Goal: Task Accomplishment & Management: Manage account settings

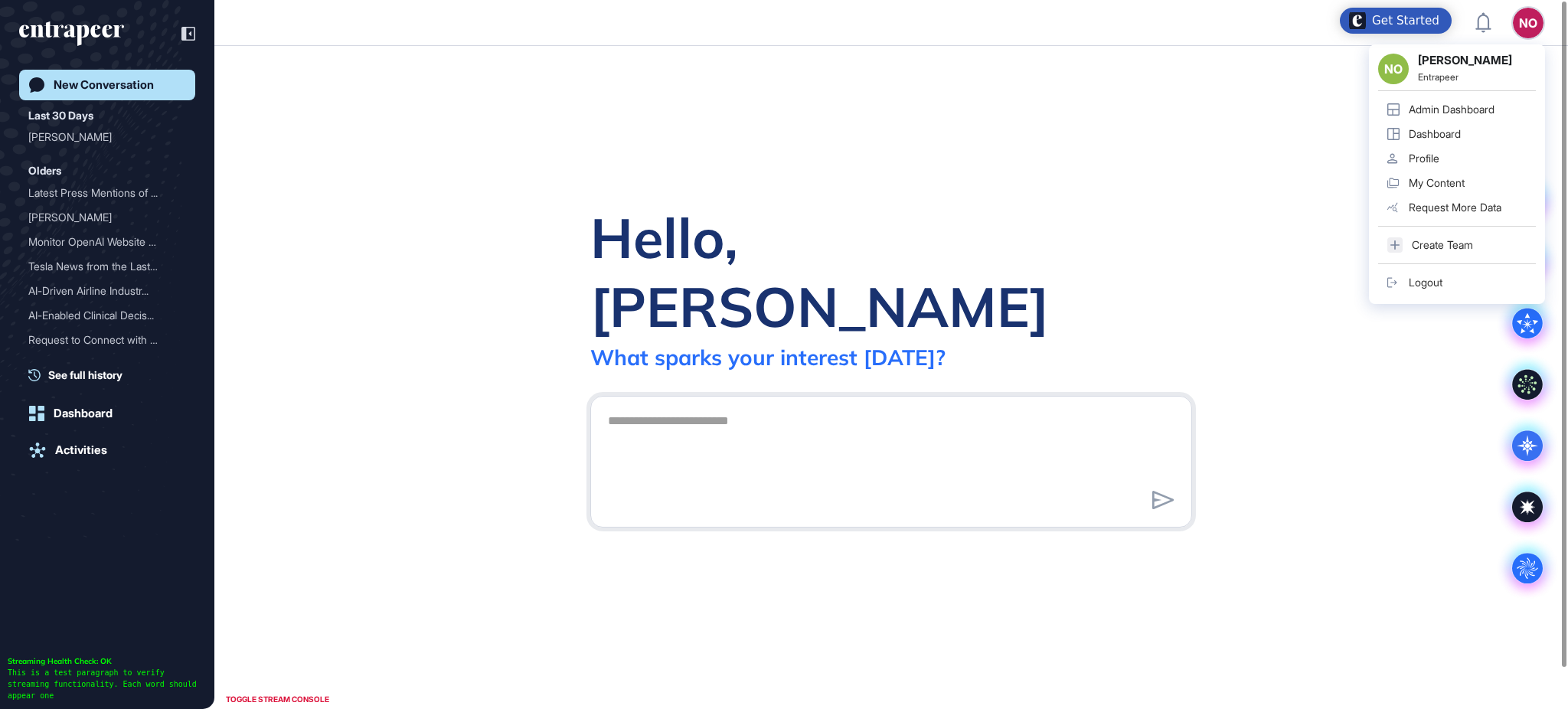
click at [1514, 98] on link "Admin Dashboard" at bounding box center [1456, 109] width 158 height 25
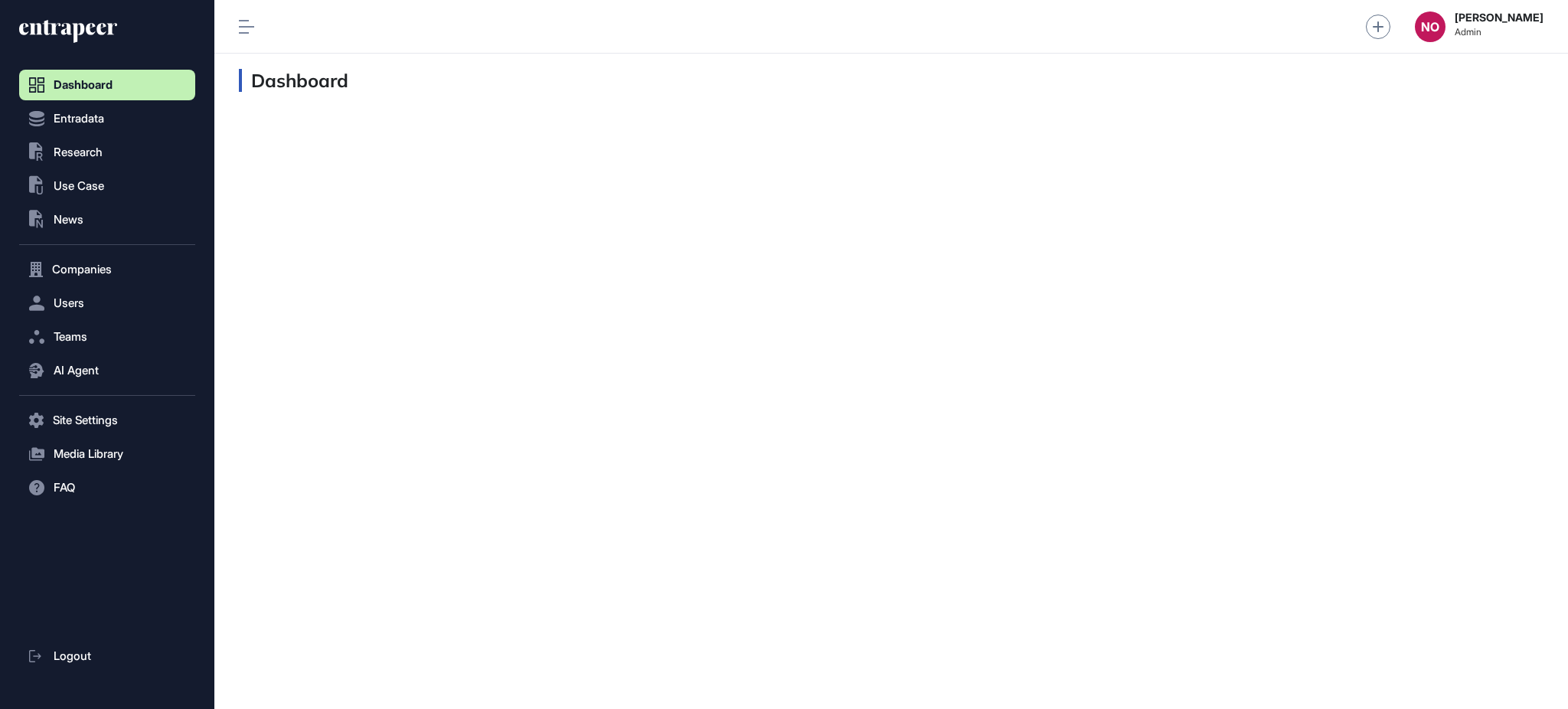
scroll to position [1, 1]
click at [87, 113] on span "Entradata" at bounding box center [78, 118] width 51 height 12
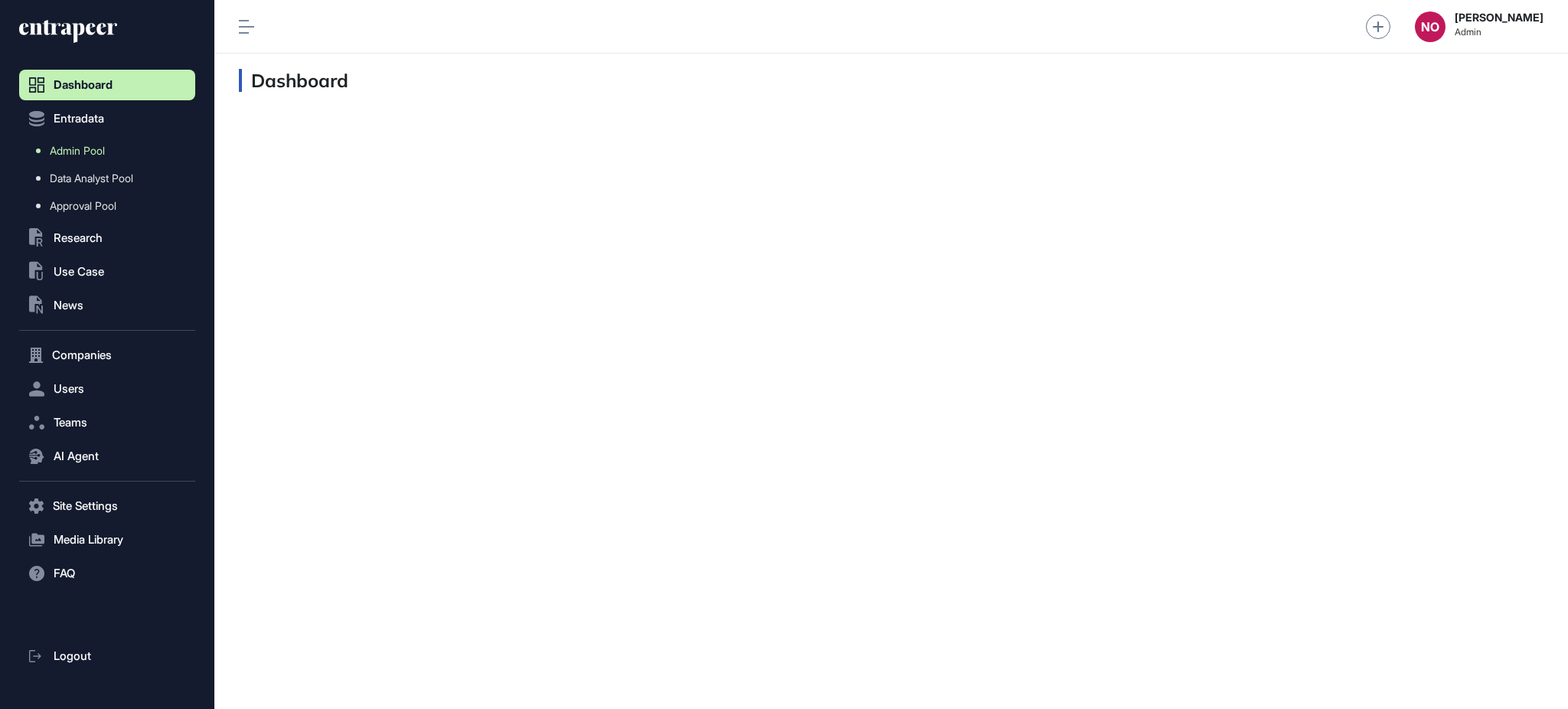
click at [92, 152] on span "Admin Pool" at bounding box center [78, 150] width 55 height 12
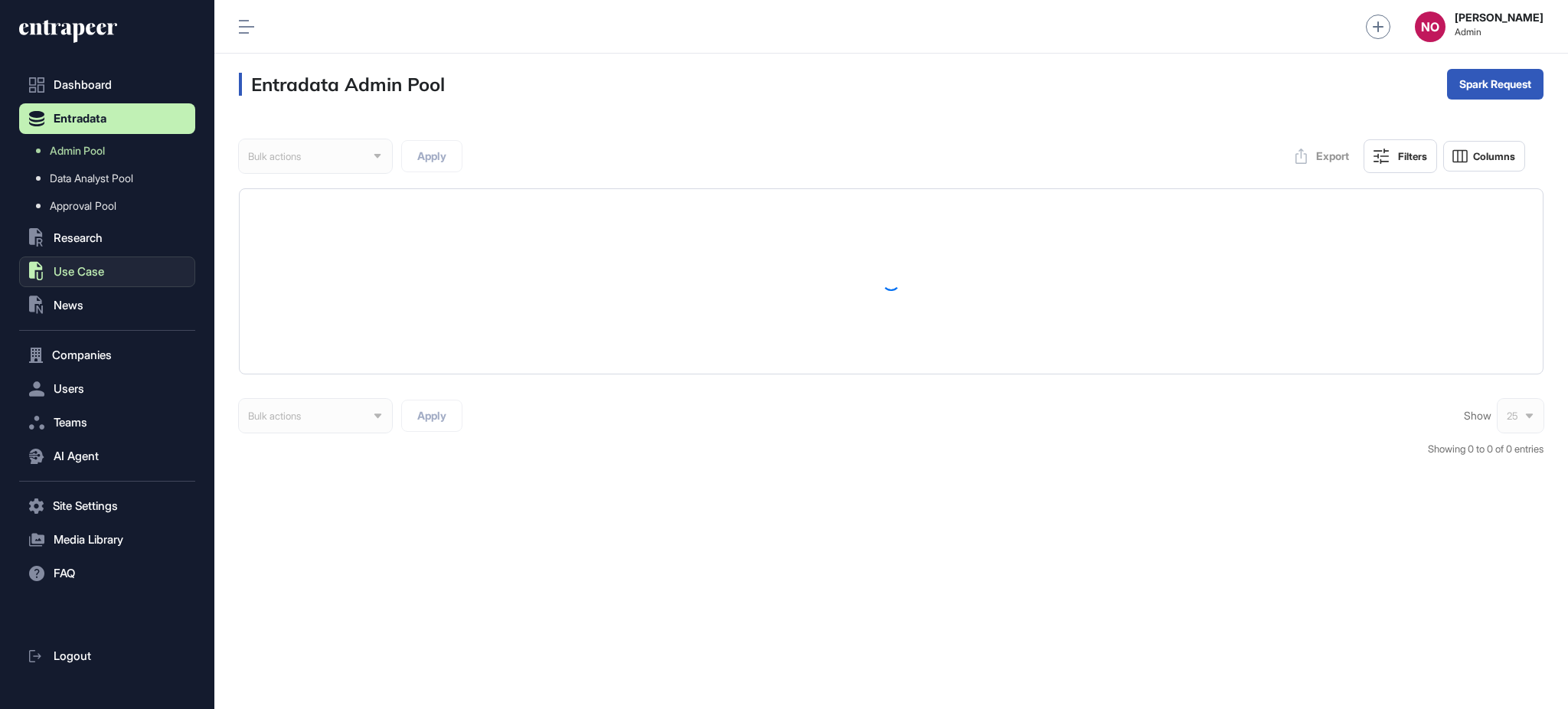
click at [78, 276] on span "Use Case" at bounding box center [78, 271] width 51 height 12
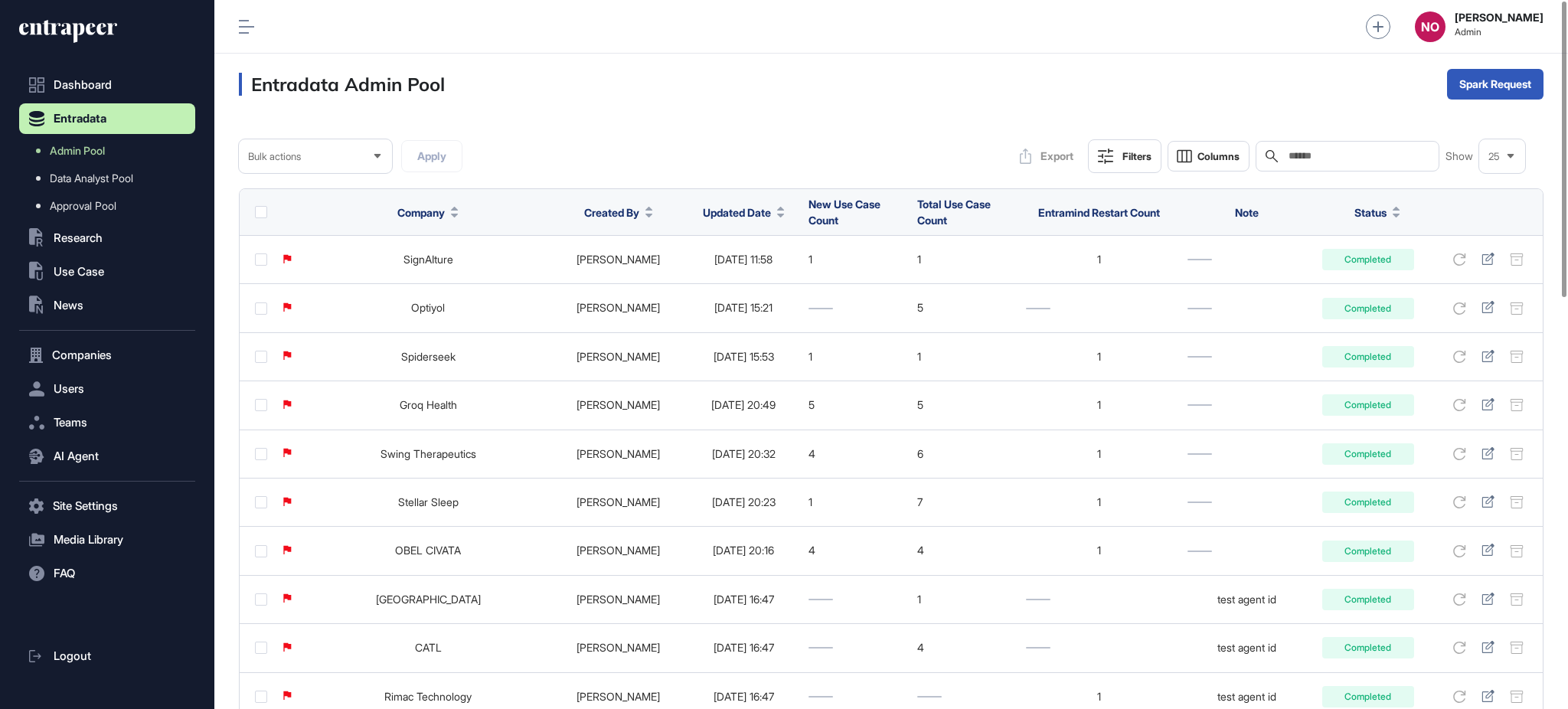
drag, startPoint x: 741, startPoint y: 209, endPoint x: 743, endPoint y: 233, distance: 24.1
click at [741, 209] on button "Updated Date" at bounding box center [744, 211] width 82 height 16
click at [745, 283] on div "Sort Descending" at bounding box center [724, 277] width 95 height 22
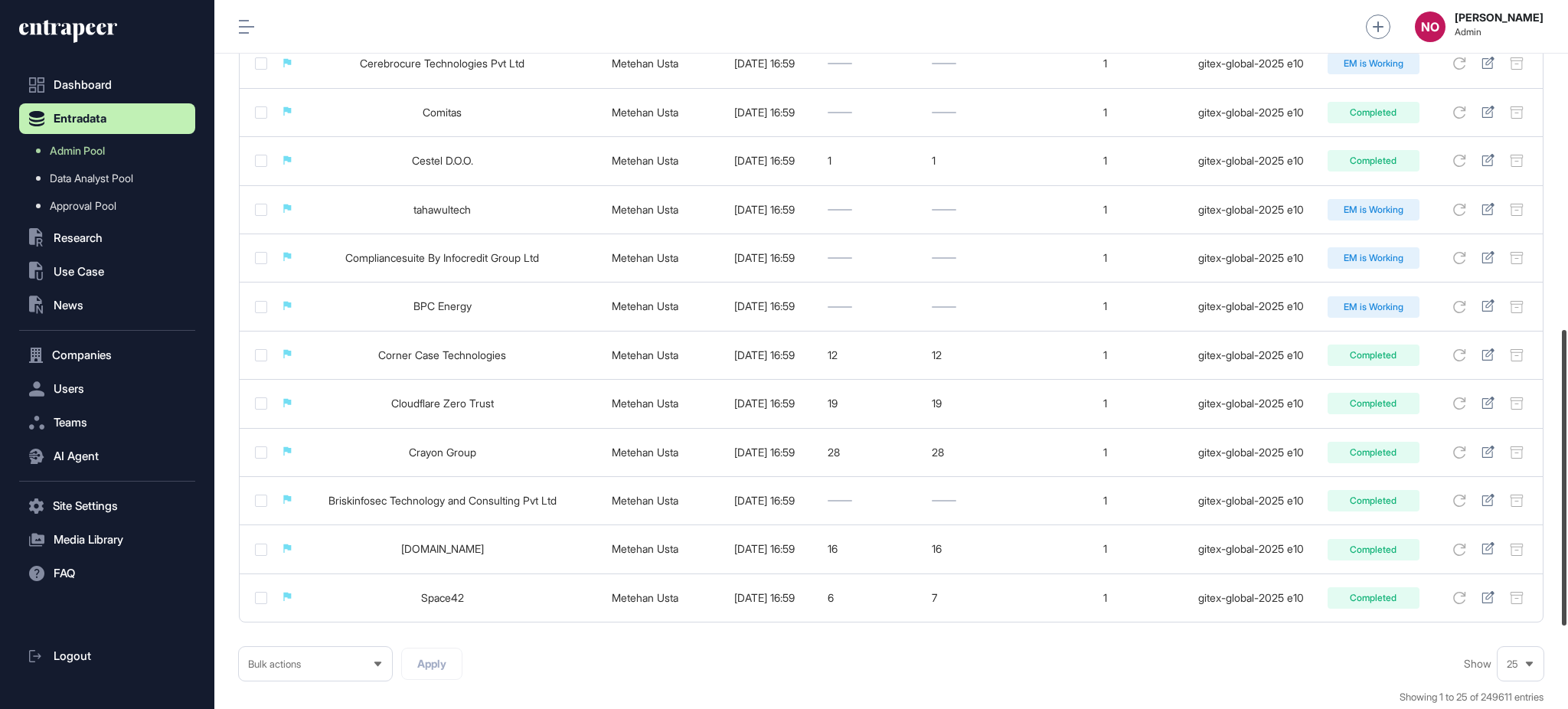
scroll to position [987, 0]
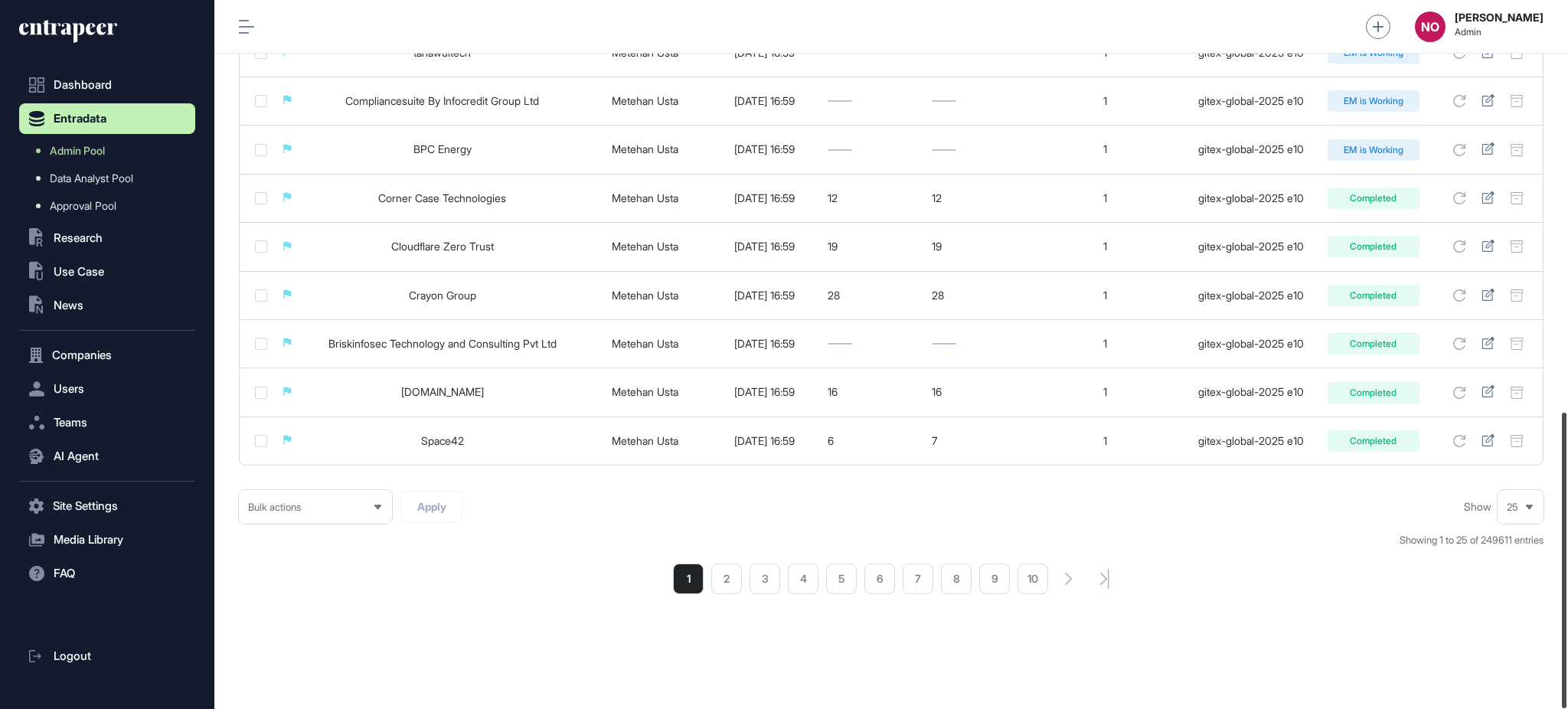
drag, startPoint x: 1566, startPoint y: 208, endPoint x: 1566, endPoint y: 682, distance: 474.0
click at [1566, 682] on div at bounding box center [1563, 560] width 5 height 295
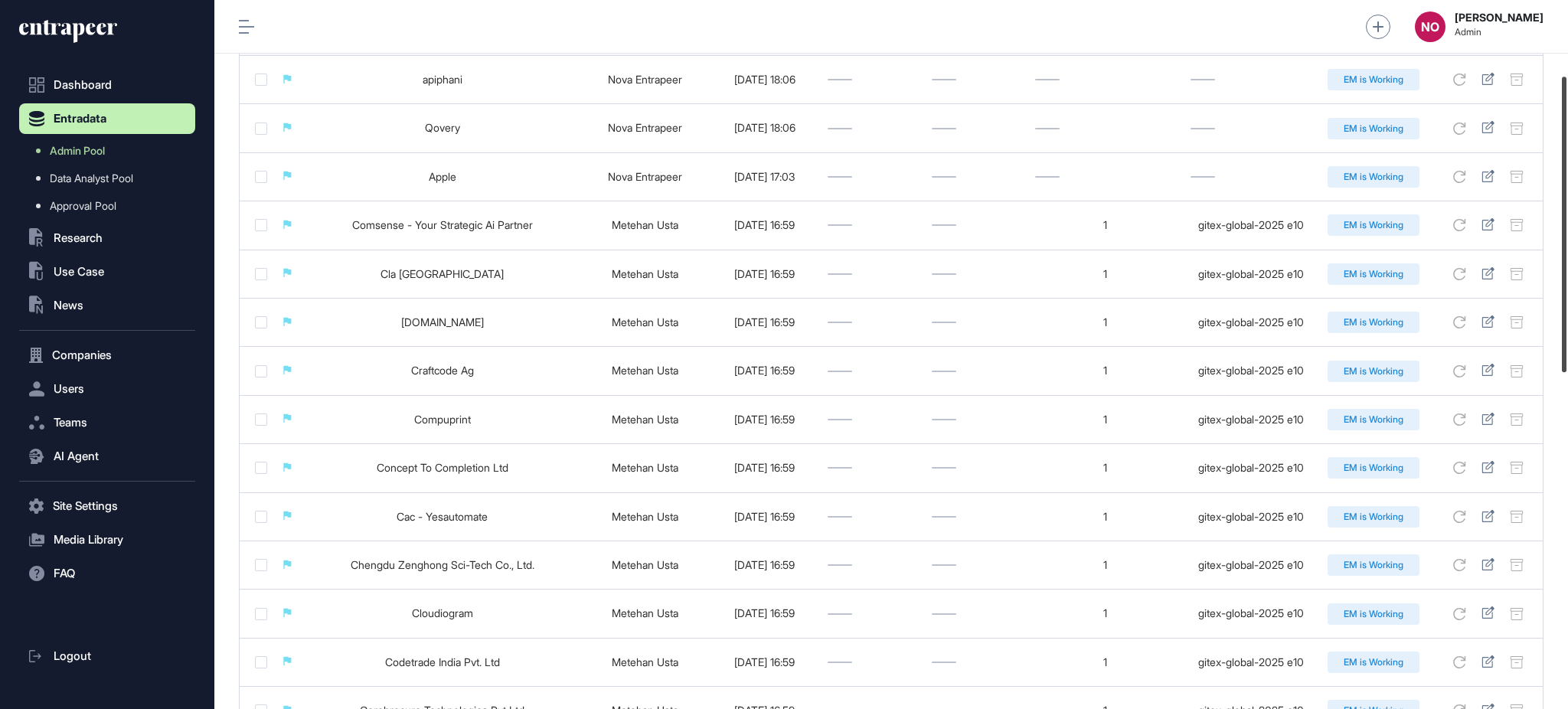
scroll to position [175, 0]
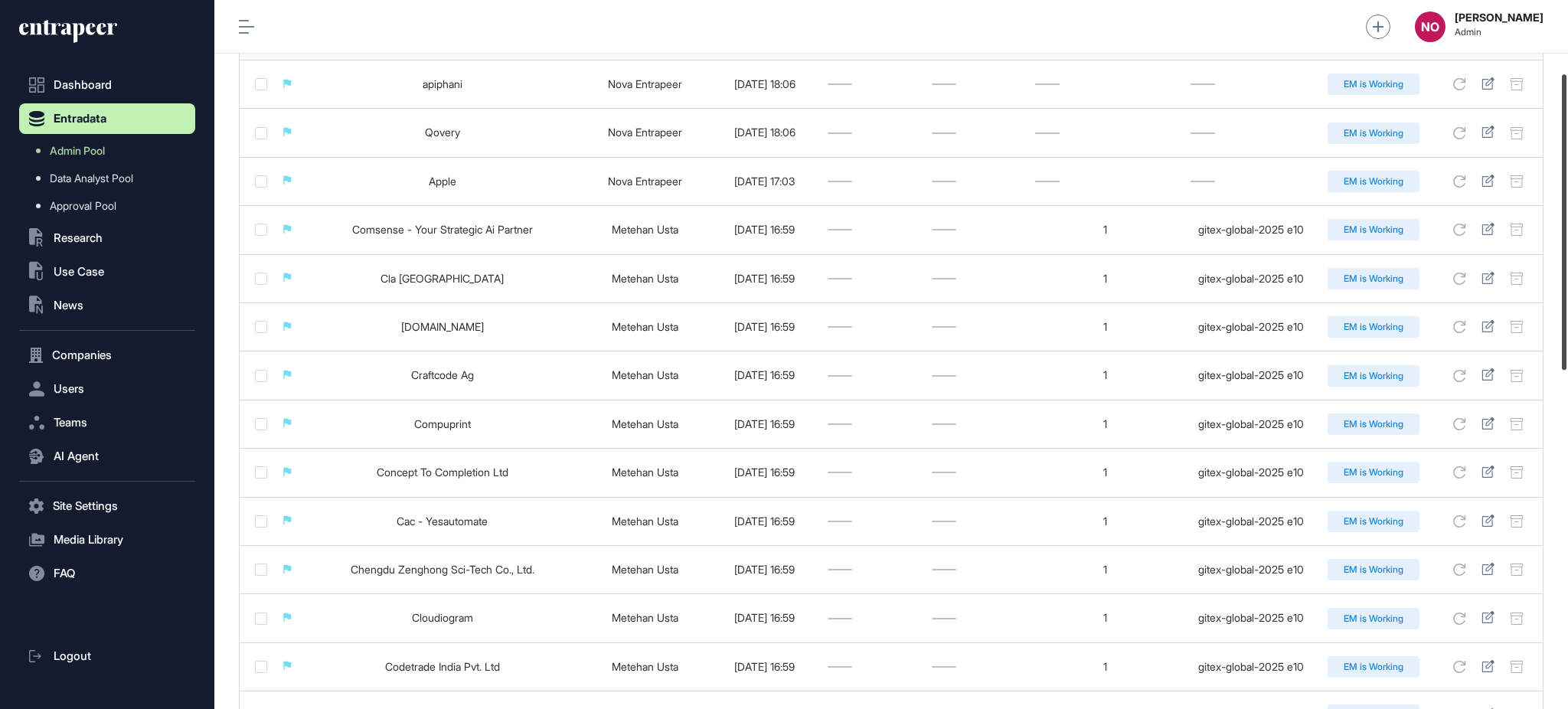
drag, startPoint x: 1566, startPoint y: 610, endPoint x: 1566, endPoint y: 272, distance: 338.0
click at [1566, 272] on div at bounding box center [1563, 222] width 5 height 295
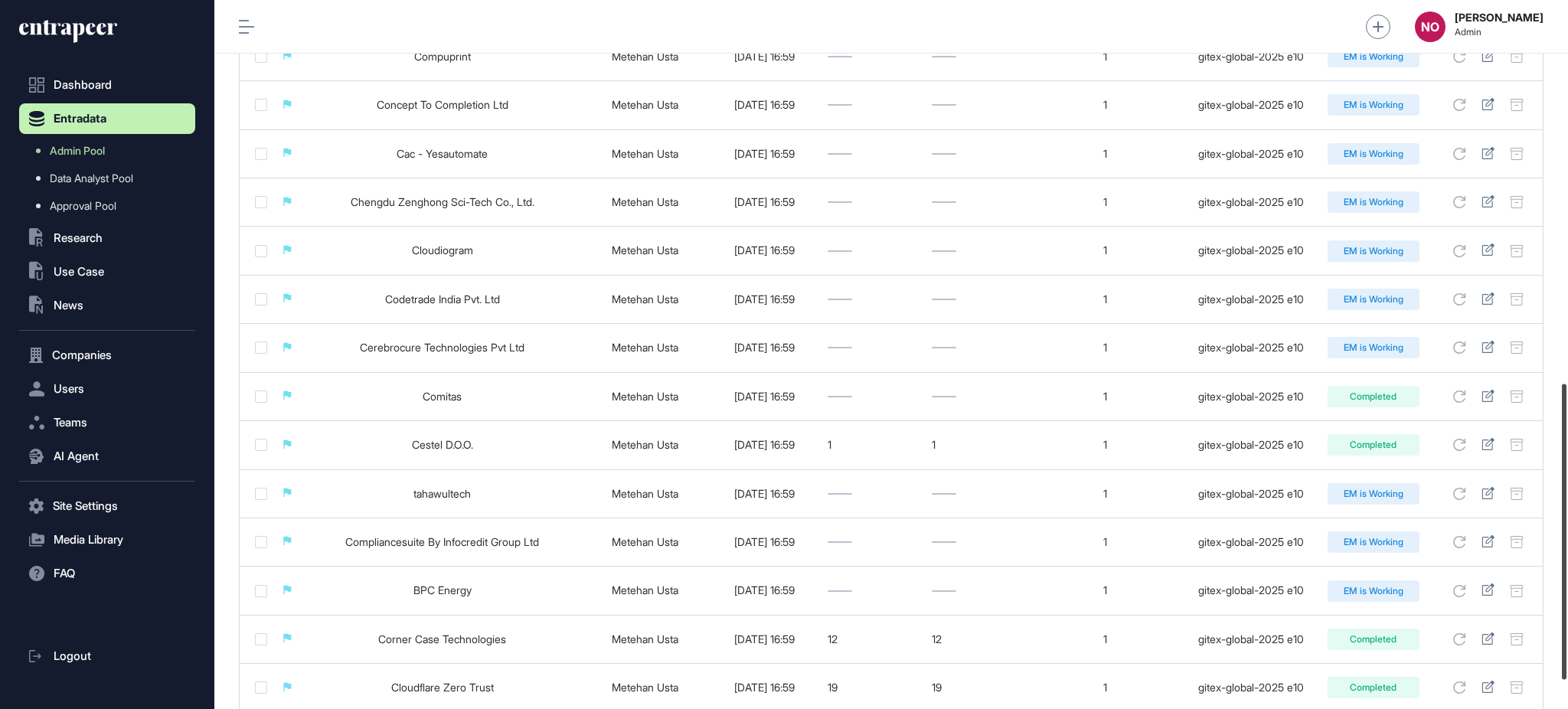
scroll to position [987, 0]
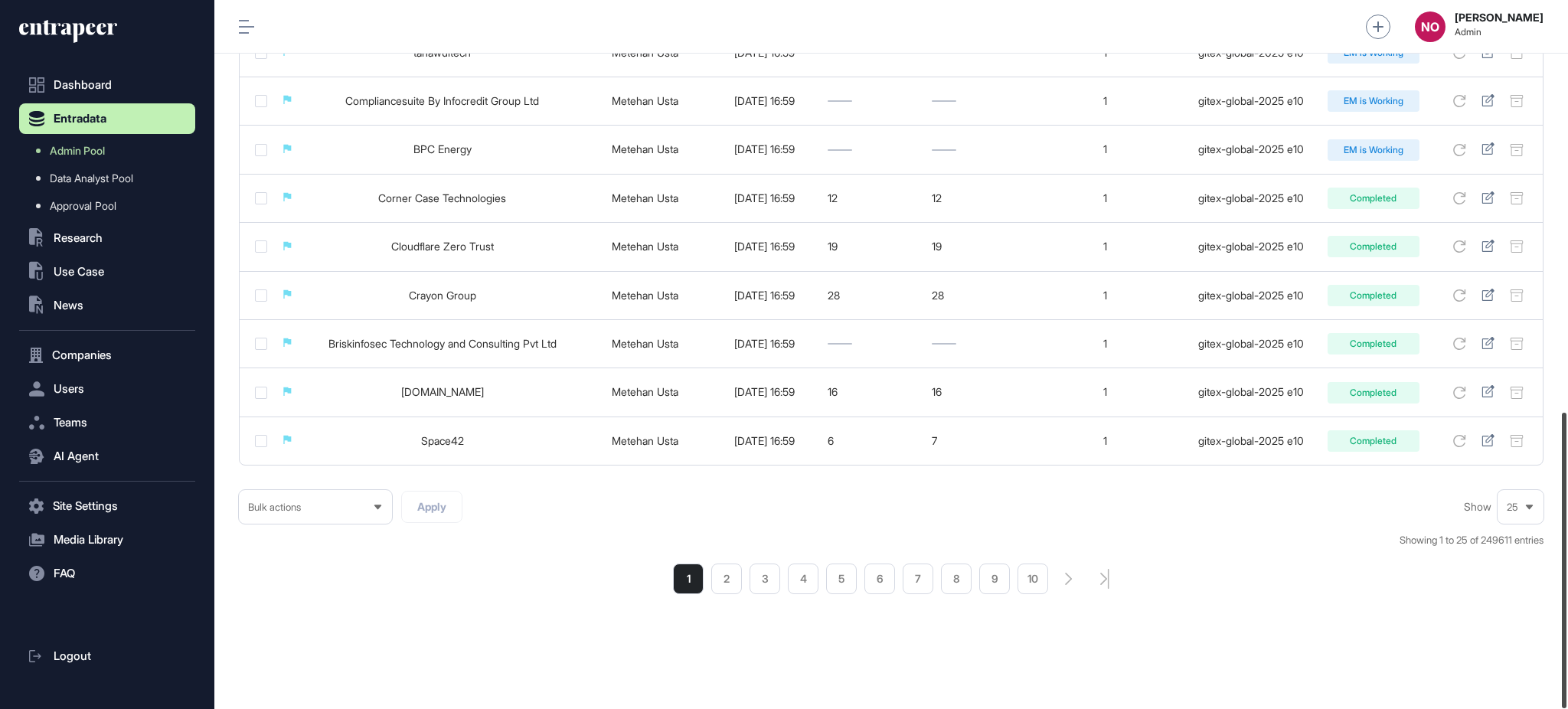
drag, startPoint x: 1566, startPoint y: 299, endPoint x: 1329, endPoint y: 685, distance: 453.0
click at [1566, 696] on div at bounding box center [1563, 560] width 5 height 295
click at [715, 575] on li "2" at bounding box center [726, 579] width 30 height 30
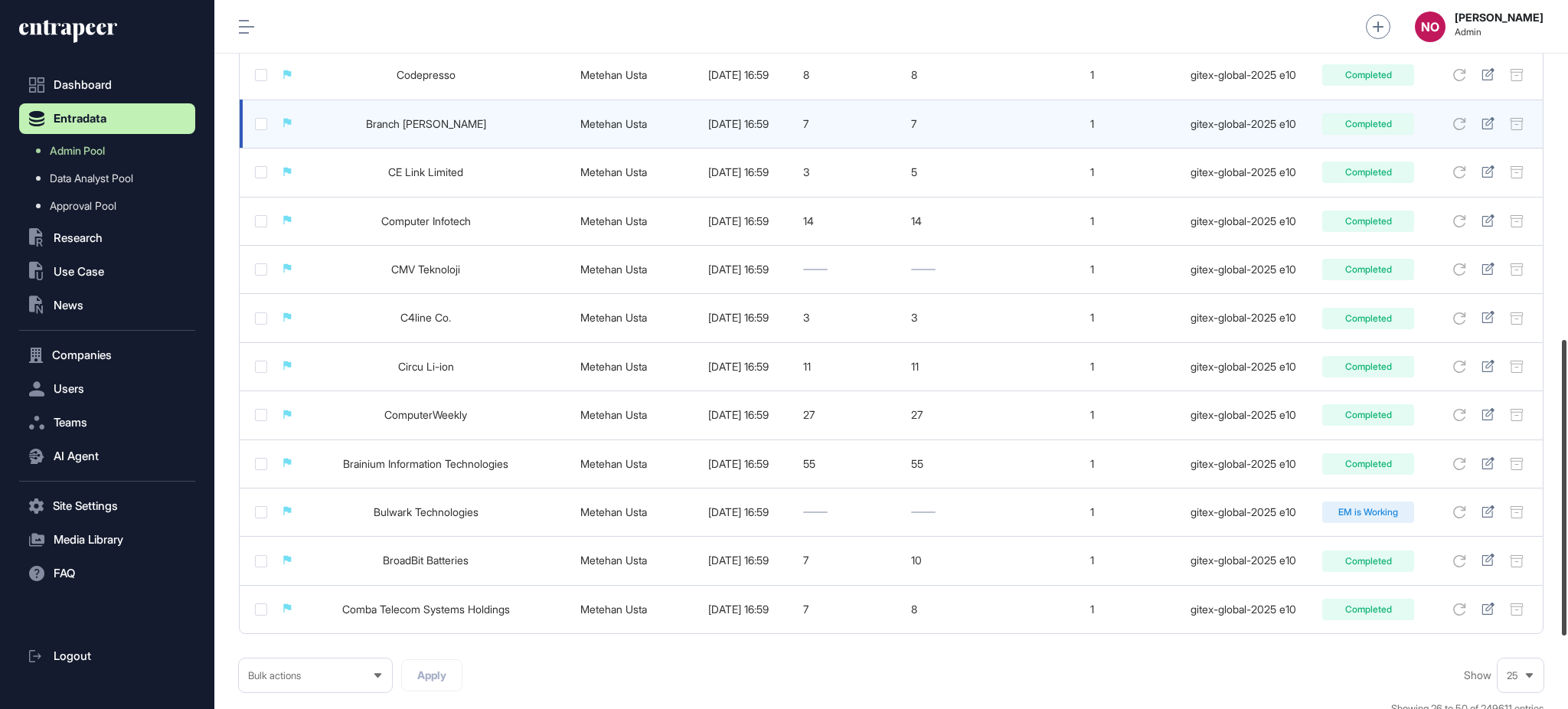
drag, startPoint x: 1566, startPoint y: 254, endPoint x: 1337, endPoint y: 180, distance: 240.7
click at [1566, 567] on div at bounding box center [1563, 487] width 5 height 295
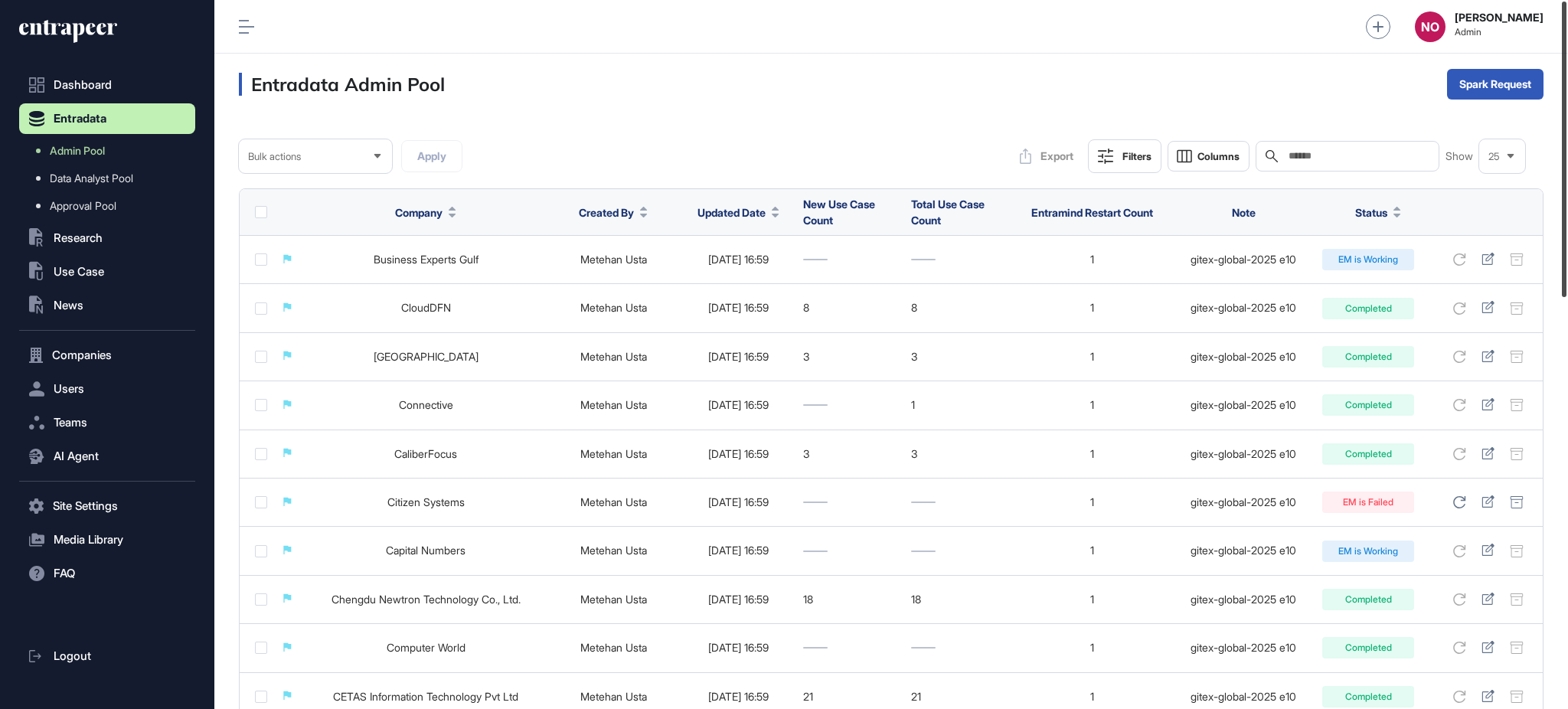
drag, startPoint x: 1566, startPoint y: 415, endPoint x: 1548, endPoint y: 126, distance: 289.6
click at [1548, 126] on div "Admin Dashboard Dashboard Profile My Content Request More Data NO Naciye Ozcan …" at bounding box center [891, 354] width 1354 height 709
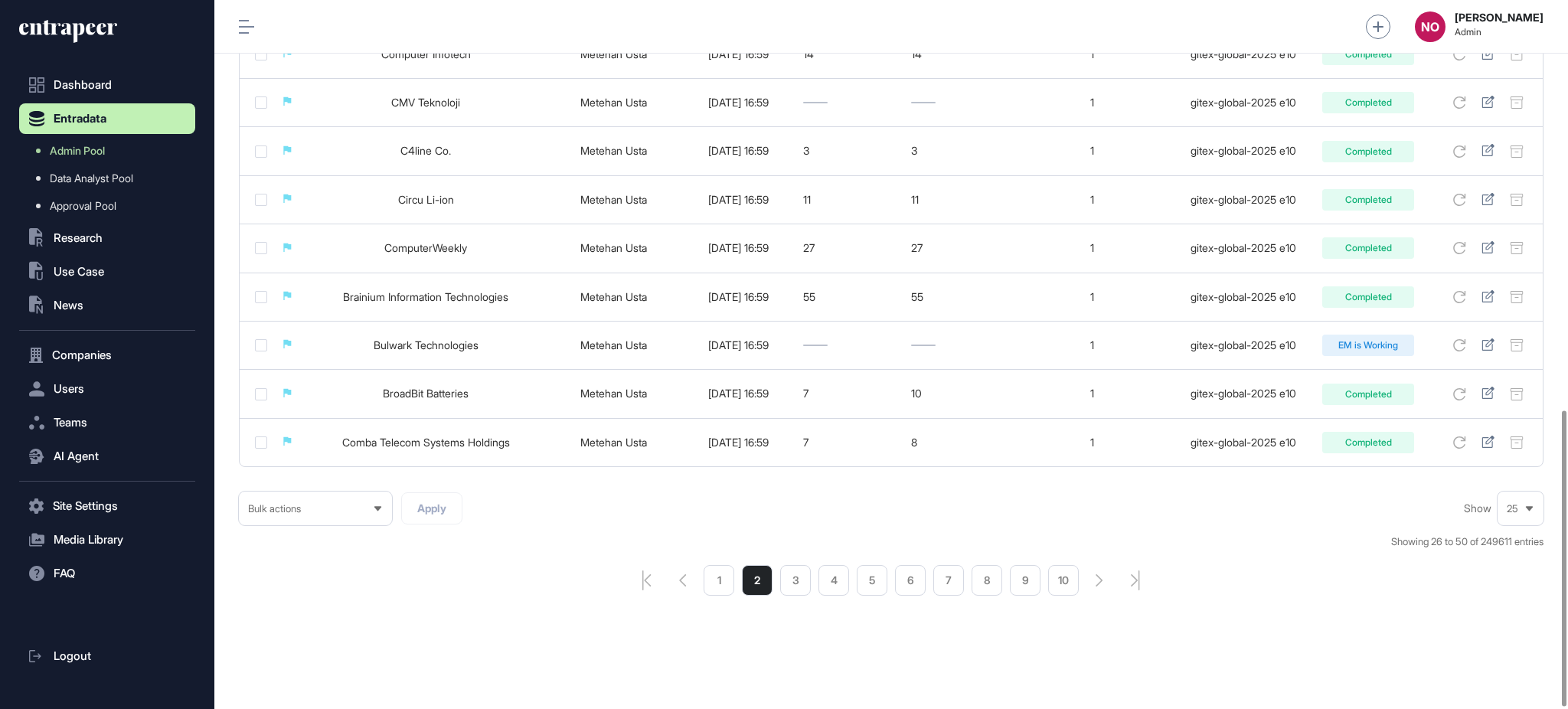
scroll to position [987, 0]
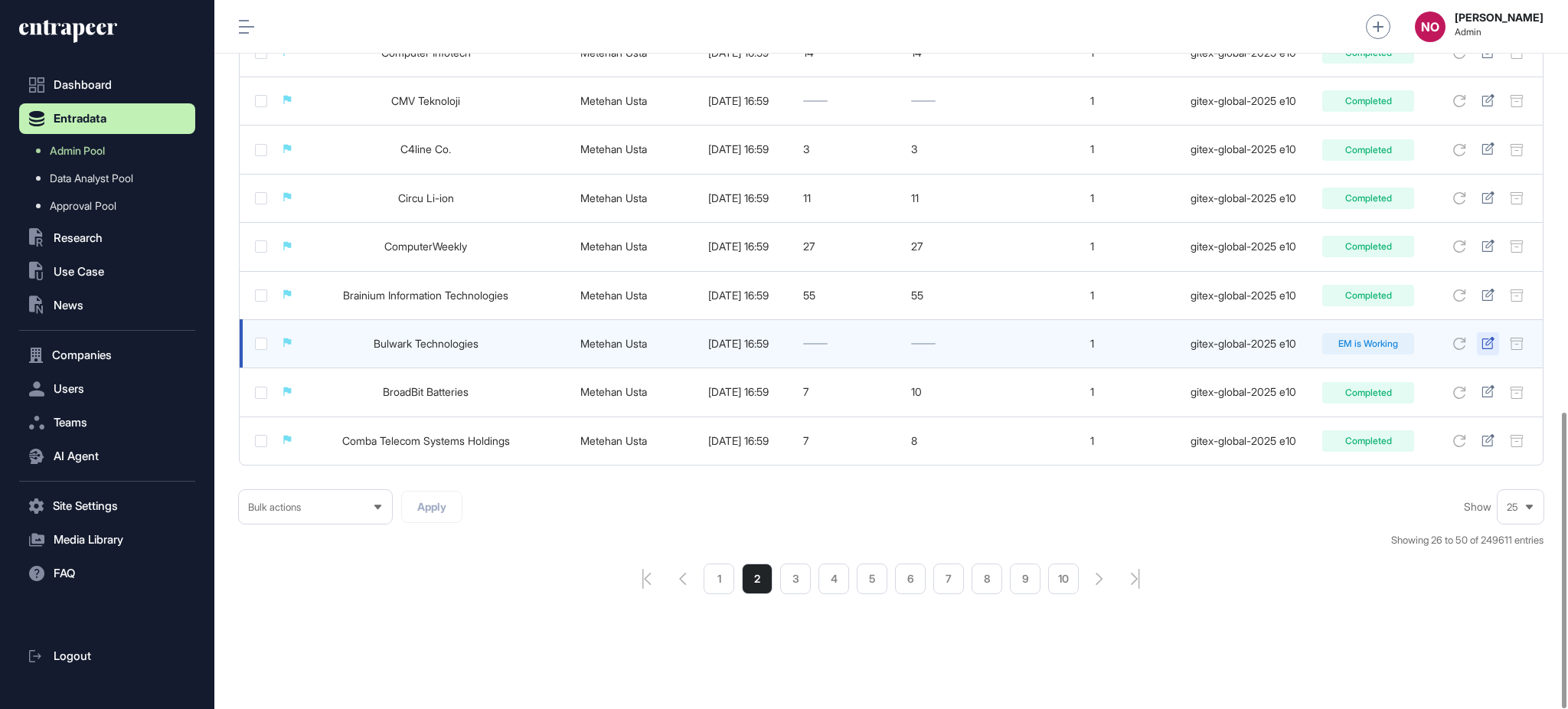
click at [1487, 338] on icon at bounding box center [1488, 342] width 13 height 12
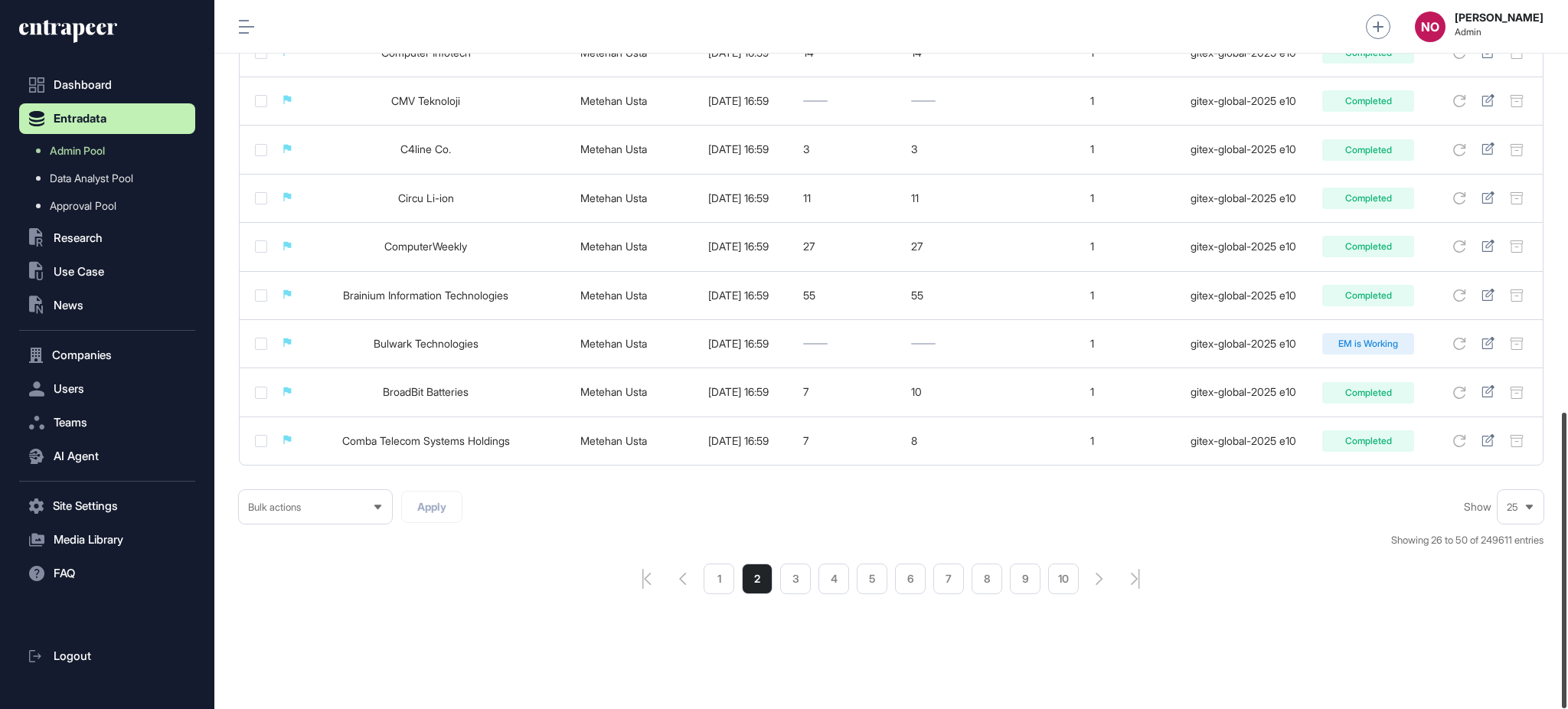
drag, startPoint x: 1566, startPoint y: 449, endPoint x: 1495, endPoint y: 504, distance: 89.8
click at [1514, 496] on div "Admin Dashboard Dashboard Profile My Content Request More Data NO Naciye Ozcan …" at bounding box center [891, 354] width 1354 height 709
click at [721, 581] on li "1" at bounding box center [718, 579] width 30 height 30
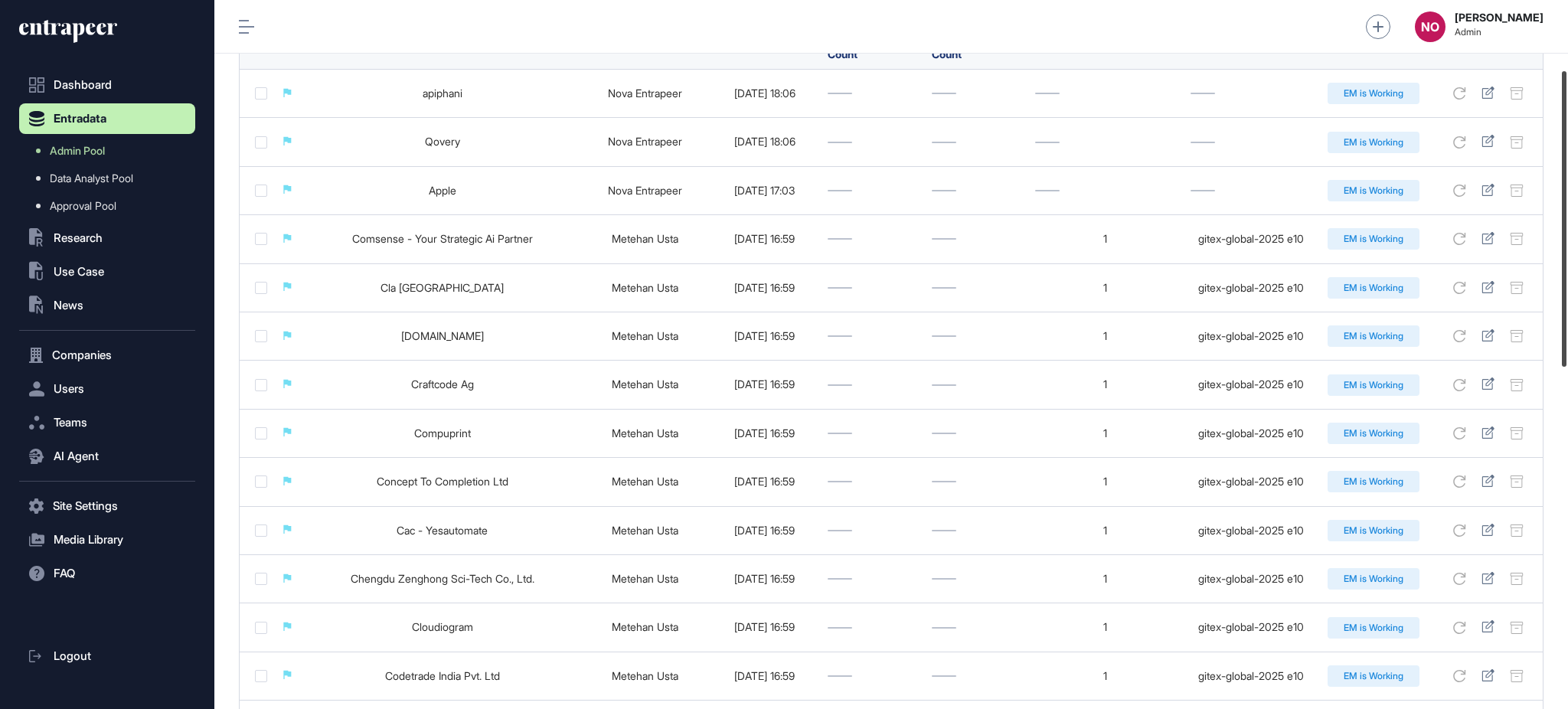
scroll to position [152, 0]
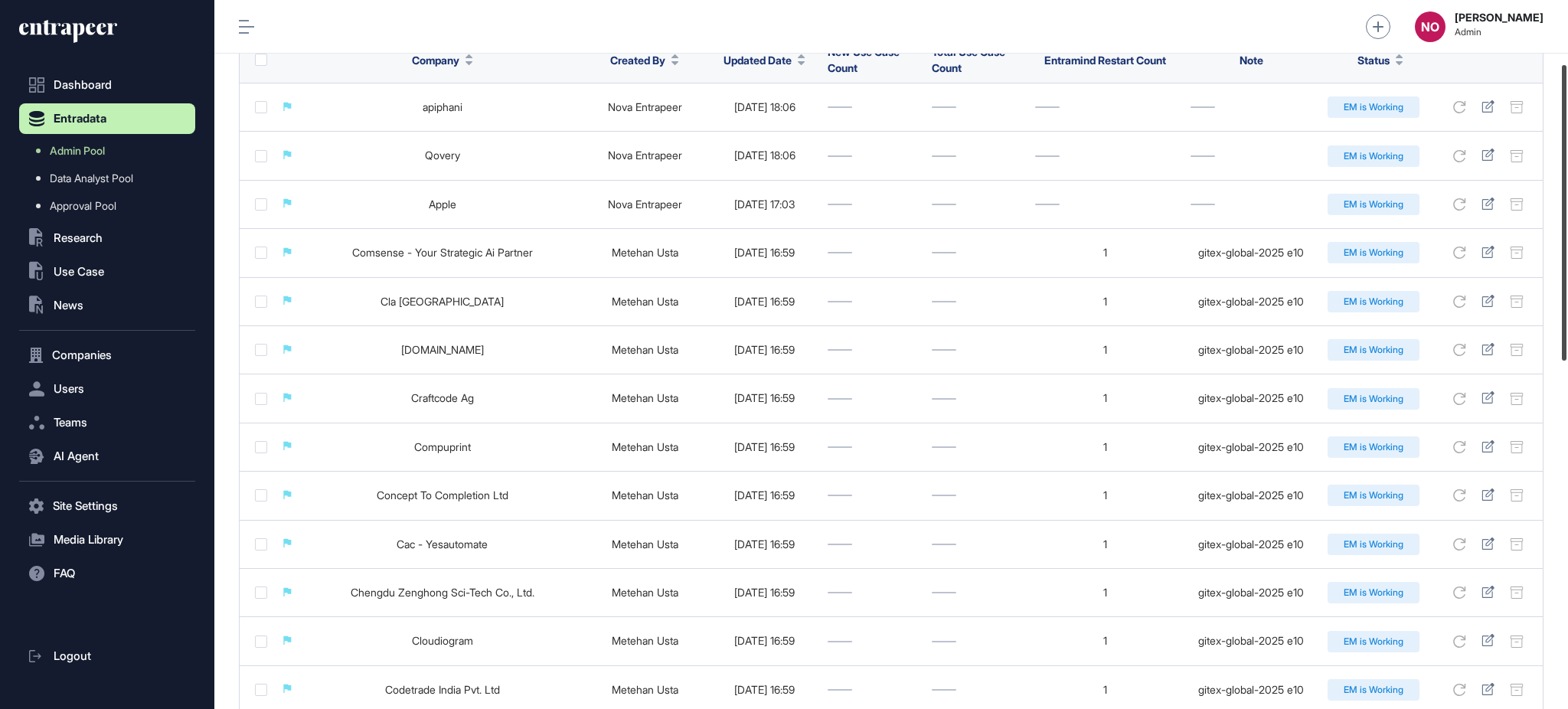
drag, startPoint x: 1566, startPoint y: 290, endPoint x: 1566, endPoint y: 354, distance: 64.0
click at [1566, 354] on div at bounding box center [1563, 213] width 5 height 295
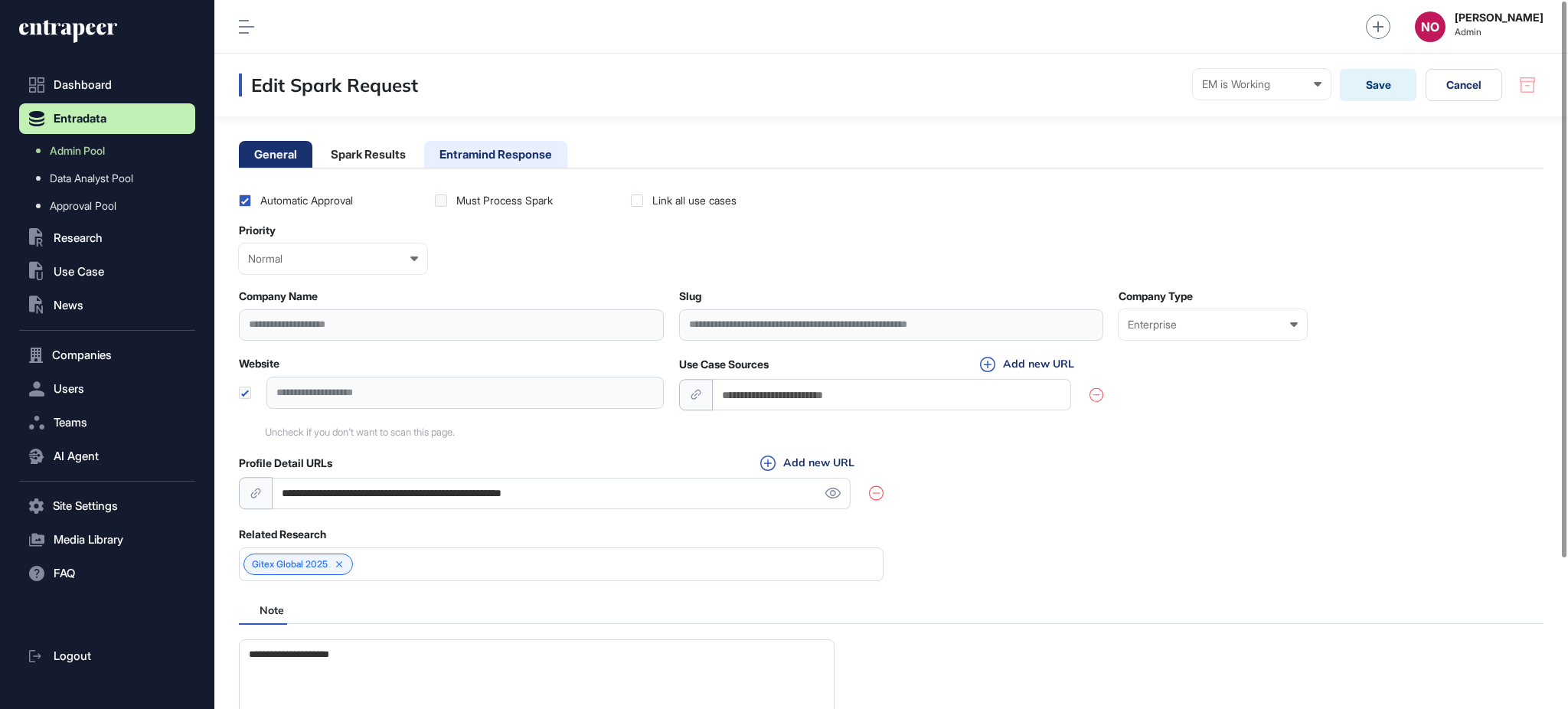
click at [519, 161] on li "Entramind Response" at bounding box center [496, 154] width 143 height 27
